Goal: Information Seeking & Learning: Compare options

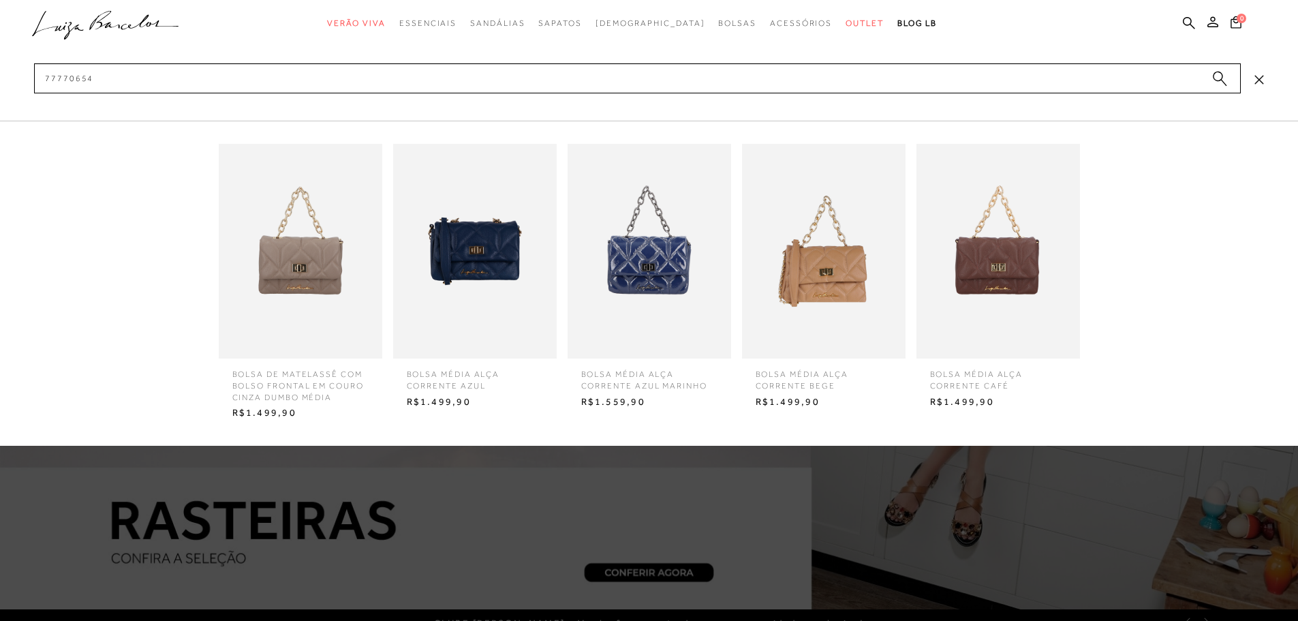
type input "77770654"
click at [1015, 279] on img at bounding box center [999, 251] width 164 height 215
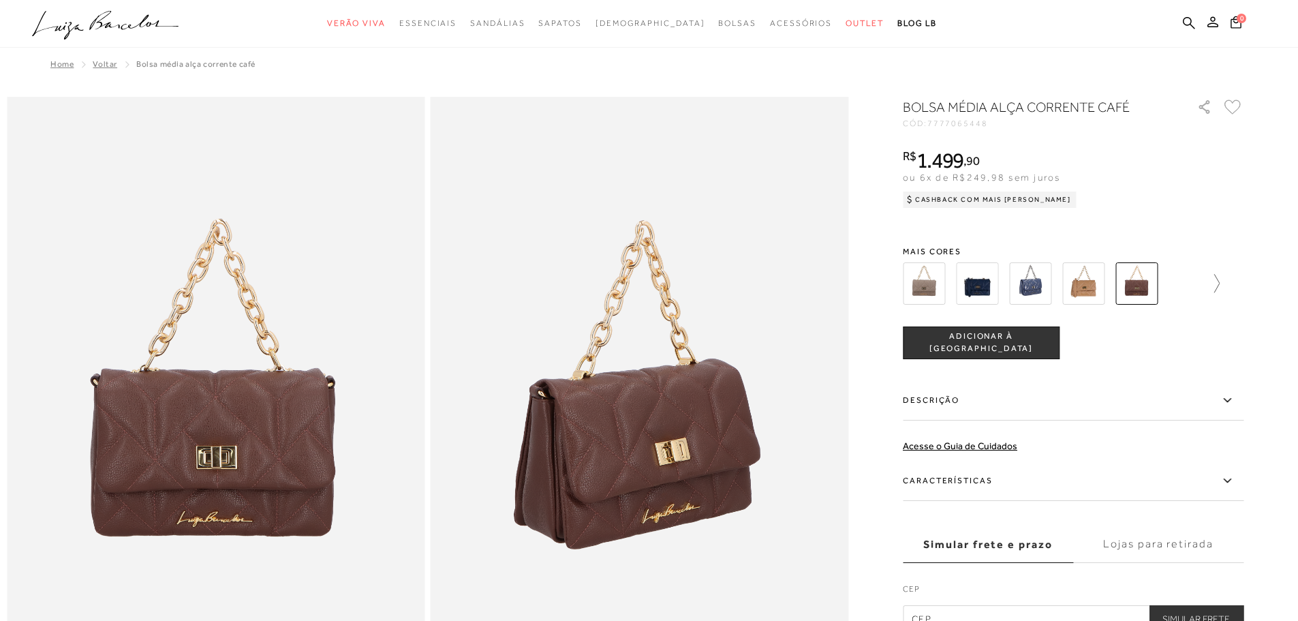
click at [1220, 283] on icon at bounding box center [1210, 283] width 19 height 19
click at [1003, 288] on img at bounding box center [1001, 283] width 42 height 42
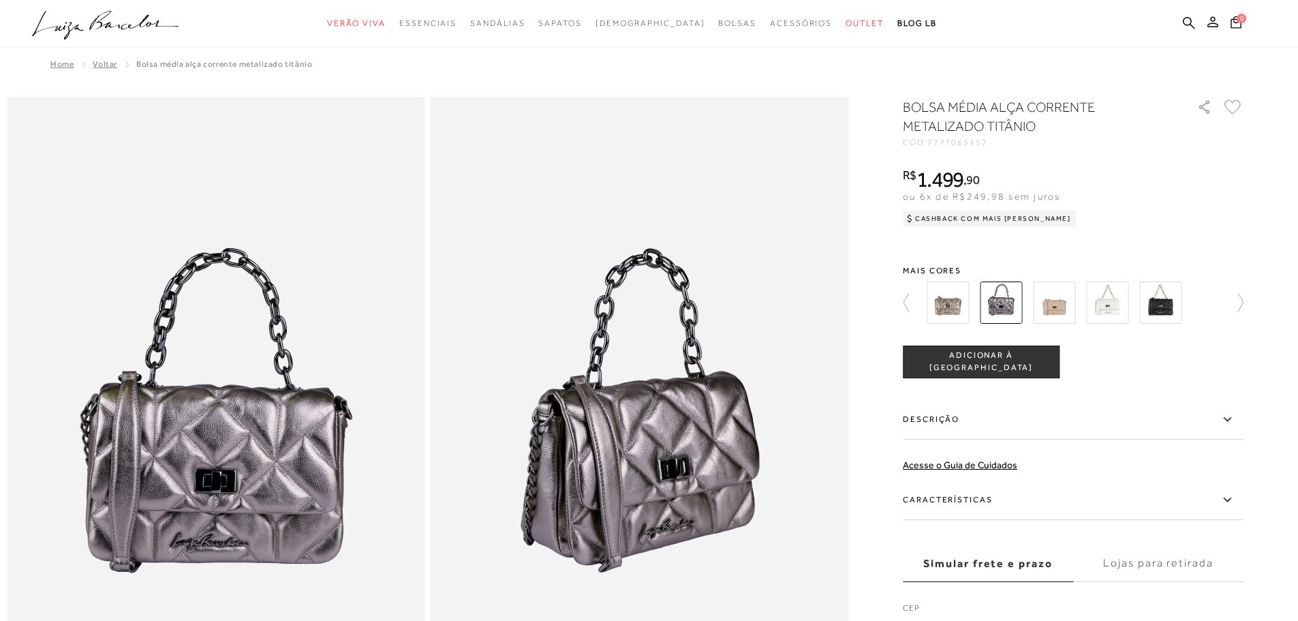
click at [1062, 311] on img at bounding box center [1054, 302] width 42 height 42
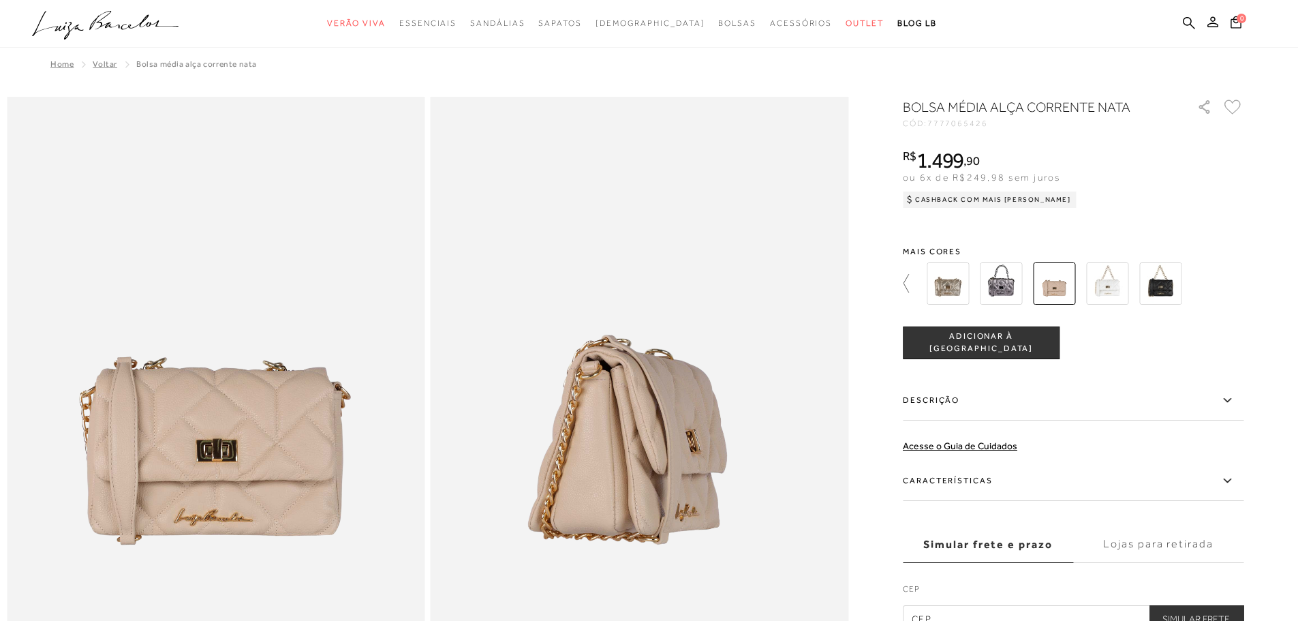
click at [913, 282] on icon at bounding box center [912, 283] width 19 height 19
click at [1034, 287] on div at bounding box center [1069, 283] width 293 height 50
click at [1055, 283] on img at bounding box center [1054, 283] width 42 height 42
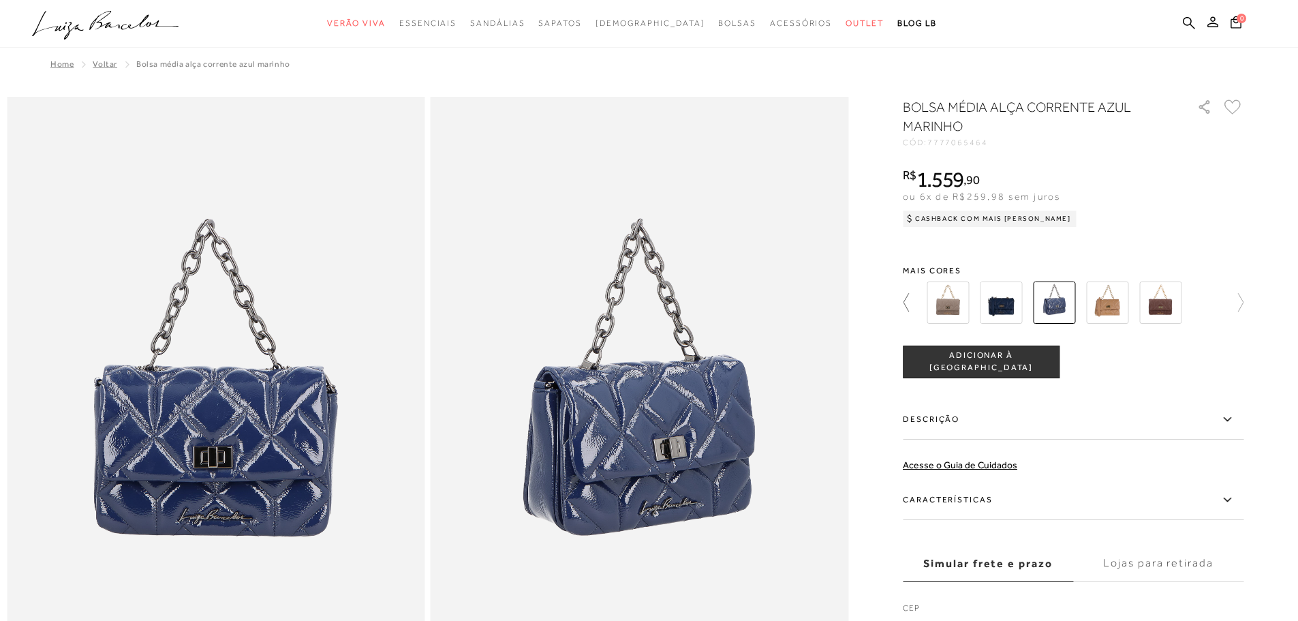
click at [912, 296] on icon at bounding box center [912, 302] width 19 height 19
click at [911, 302] on icon at bounding box center [912, 302] width 19 height 19
click at [919, 303] on icon at bounding box center [912, 302] width 19 height 19
click at [999, 297] on img at bounding box center [1001, 302] width 42 height 42
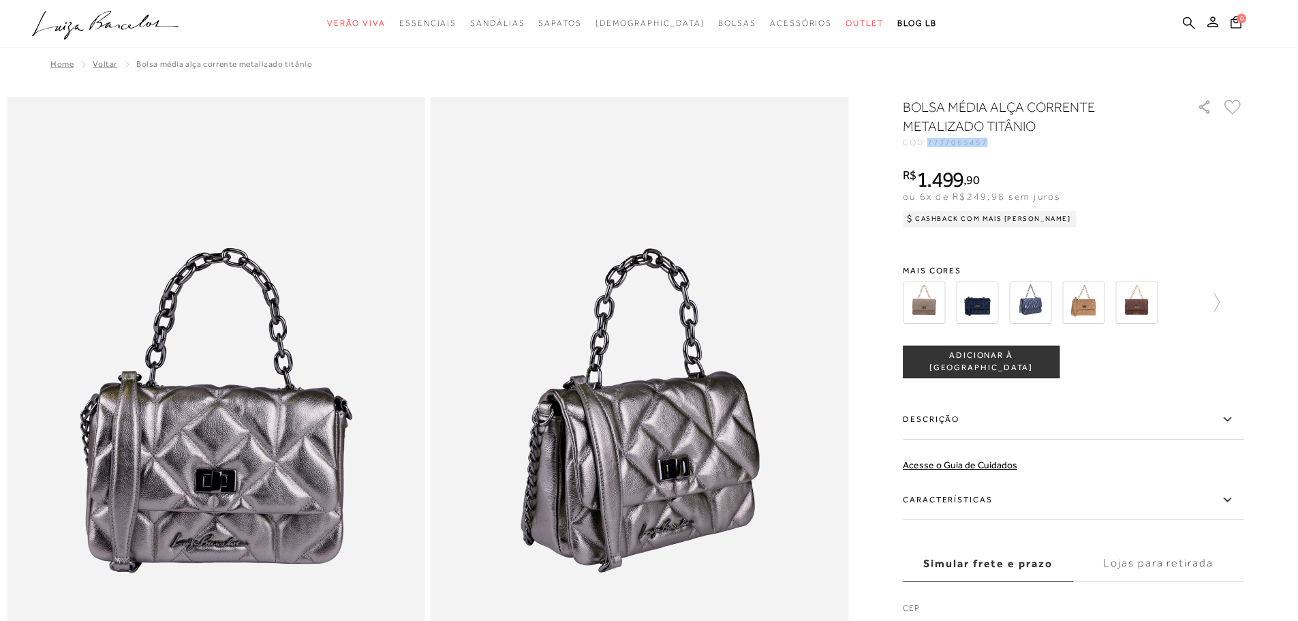
drag, startPoint x: 943, startPoint y: 144, endPoint x: 1007, endPoint y: 151, distance: 64.4
click at [1007, 151] on div "BOLSA MÉDIA ALÇA CORRENTE METALIZADO TITÂNIO CÓD: 7777065457 × É necessário sel…" at bounding box center [1073, 374] width 341 height 554
click at [1195, 18] on icon at bounding box center [1189, 22] width 12 height 13
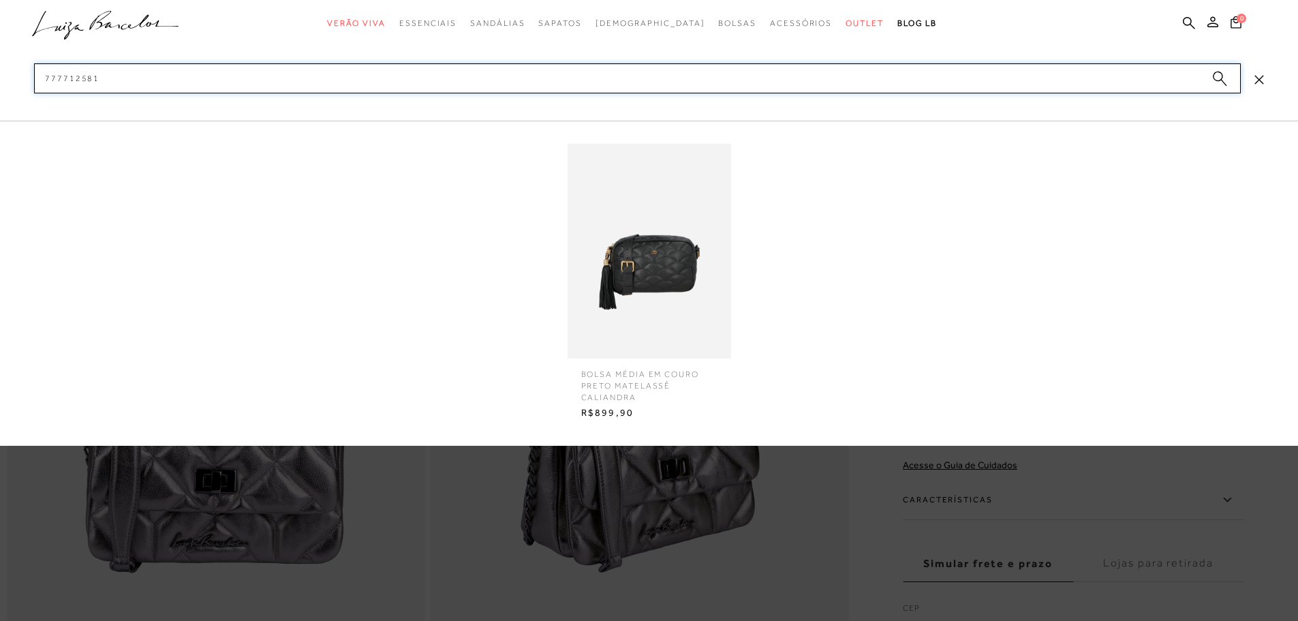
type input "777712581"
click at [679, 271] on img at bounding box center [650, 251] width 164 height 215
